Goal: Transaction & Acquisition: Purchase product/service

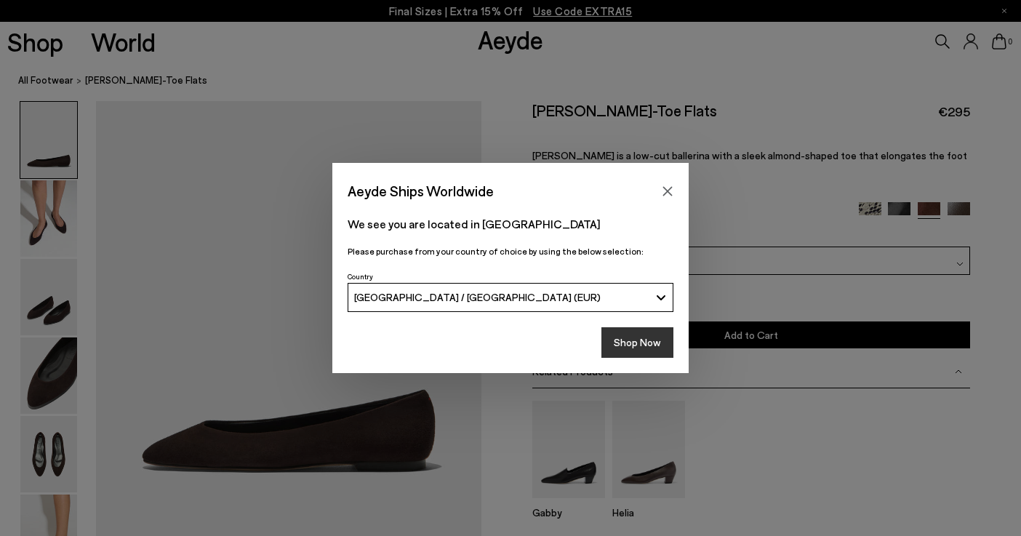
click at [633, 338] on button "Shop Now" at bounding box center [638, 342] width 72 height 31
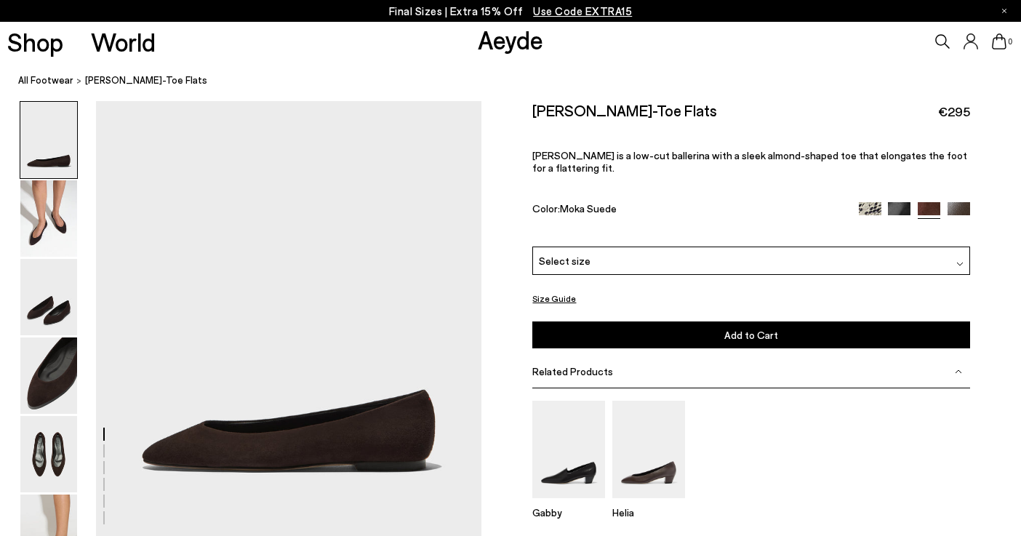
click at [667, 247] on div "Select size" at bounding box center [750, 261] width 437 height 28
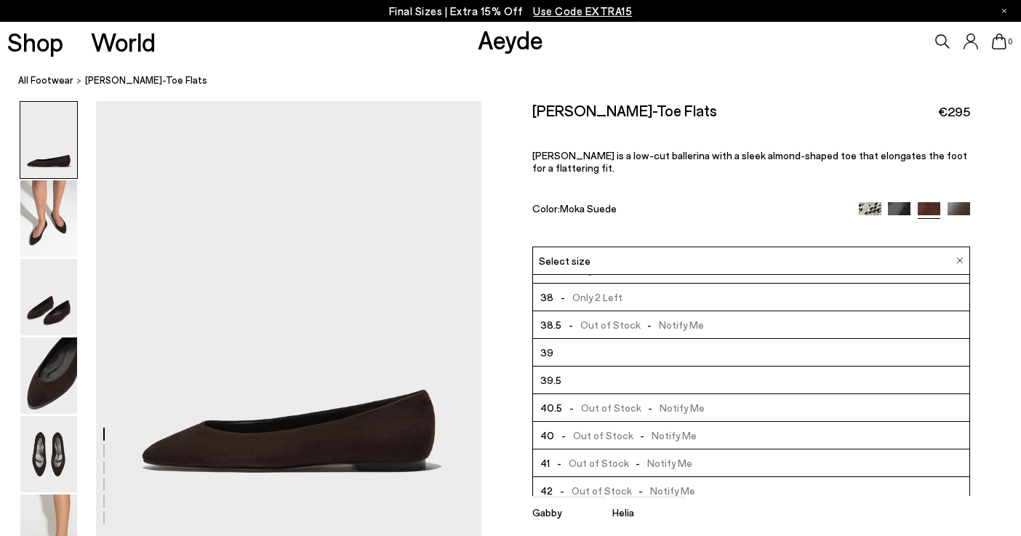
scroll to position [73, 0]
click at [679, 400] on span "- Out of Stock - Notify Me" at bounding box center [633, 409] width 143 height 18
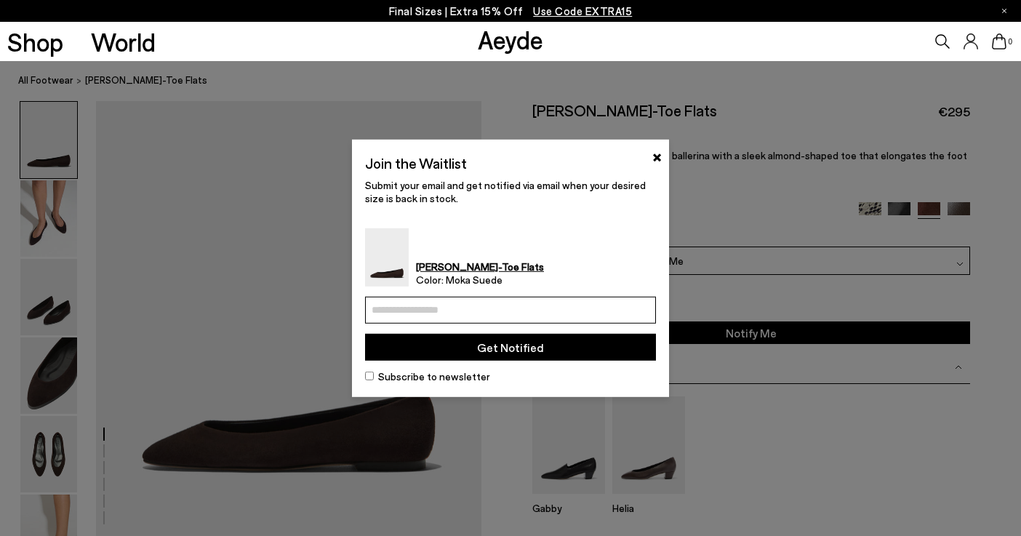
click at [561, 307] on input "email" at bounding box center [510, 310] width 291 height 27
type input "*****"
type input "**********"
click at [538, 346] on button "Get Notified" at bounding box center [510, 347] width 291 height 27
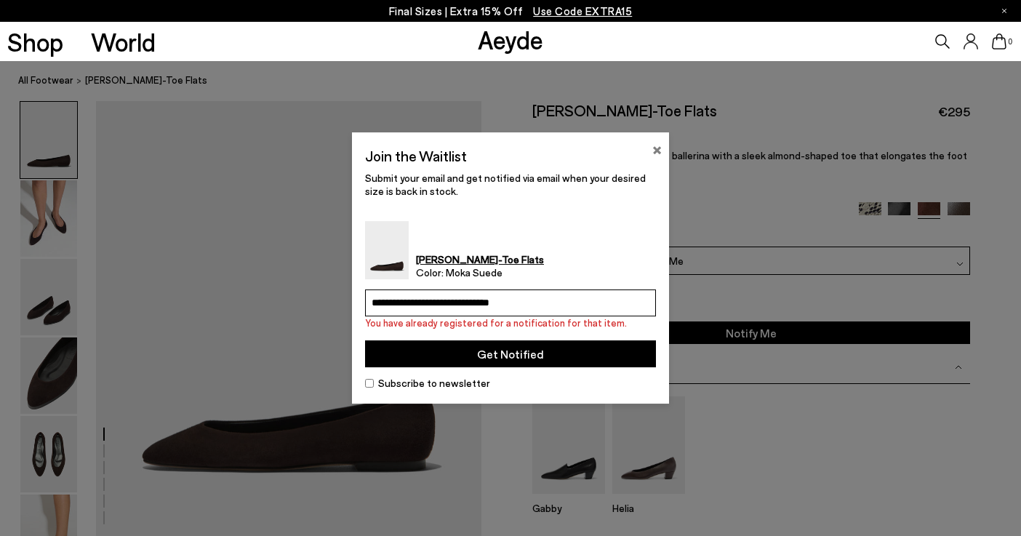
click at [659, 148] on button "×" at bounding box center [656, 148] width 9 height 17
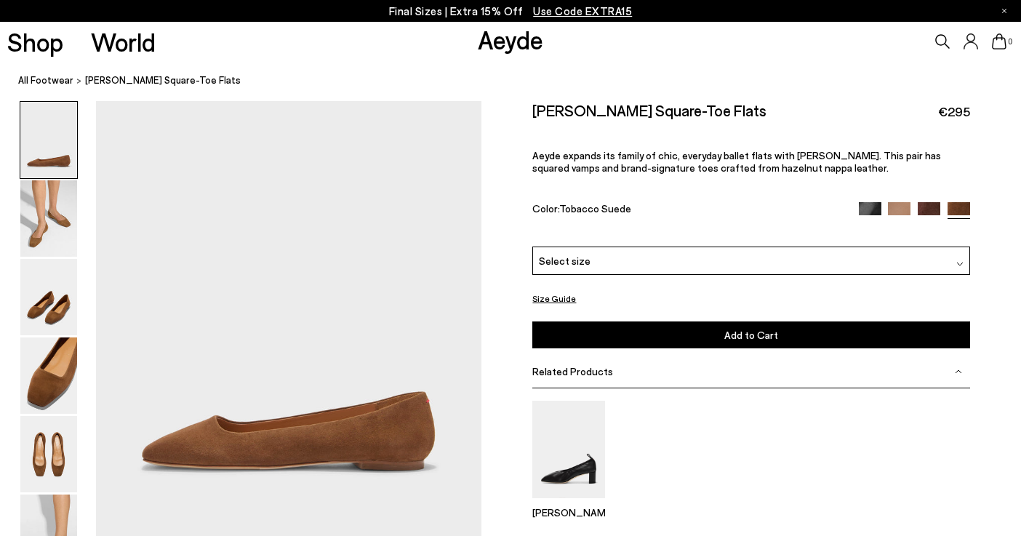
click at [688, 247] on div "Select size" at bounding box center [750, 261] width 437 height 28
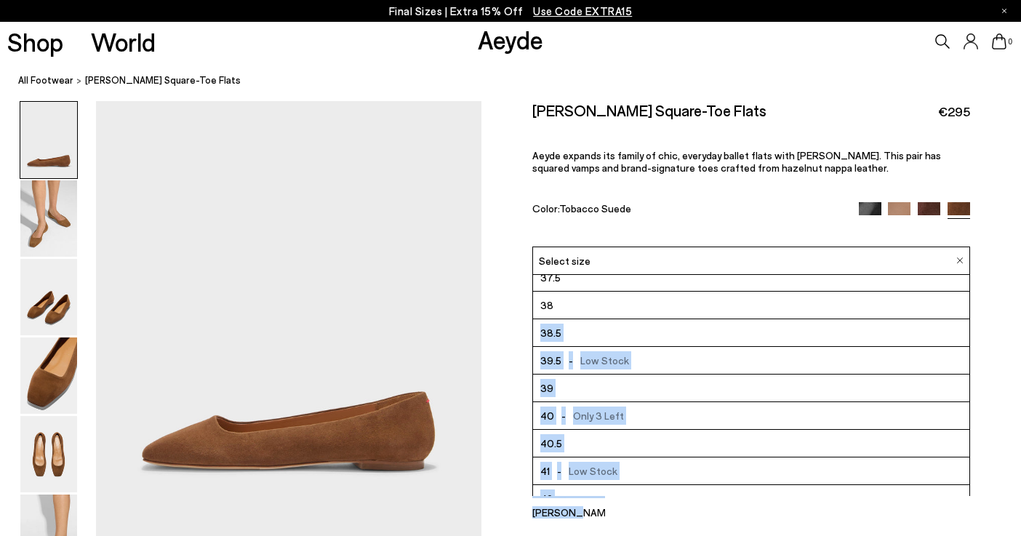
scroll to position [83, 0]
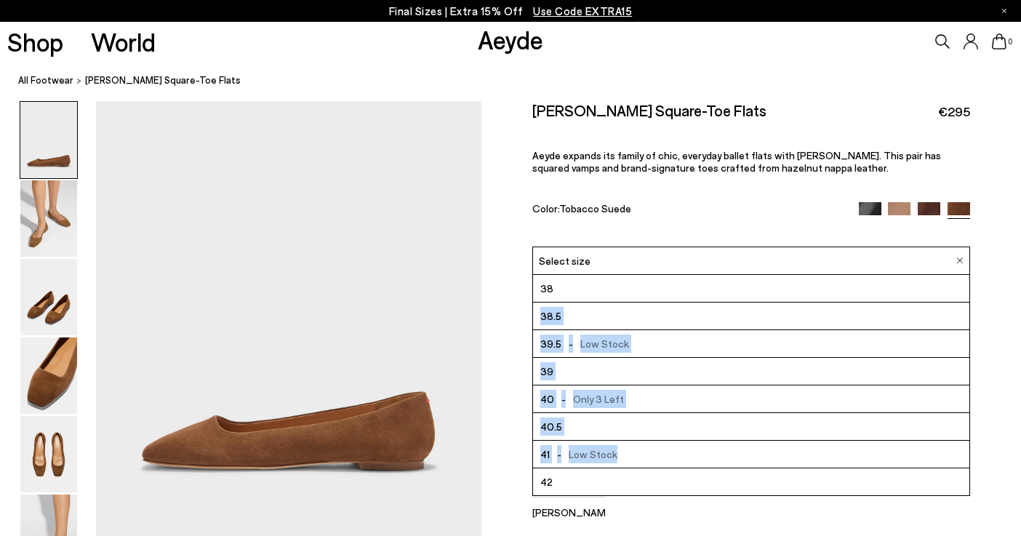
drag, startPoint x: 969, startPoint y: 354, endPoint x: 937, endPoint y: 431, distance: 83.5
click at [939, 431] on ul "36 37 - Only 2 Left 37.5 38 38.5 - -" at bounding box center [750, 385] width 437 height 221
